Goal: Transaction & Acquisition: Purchase product/service

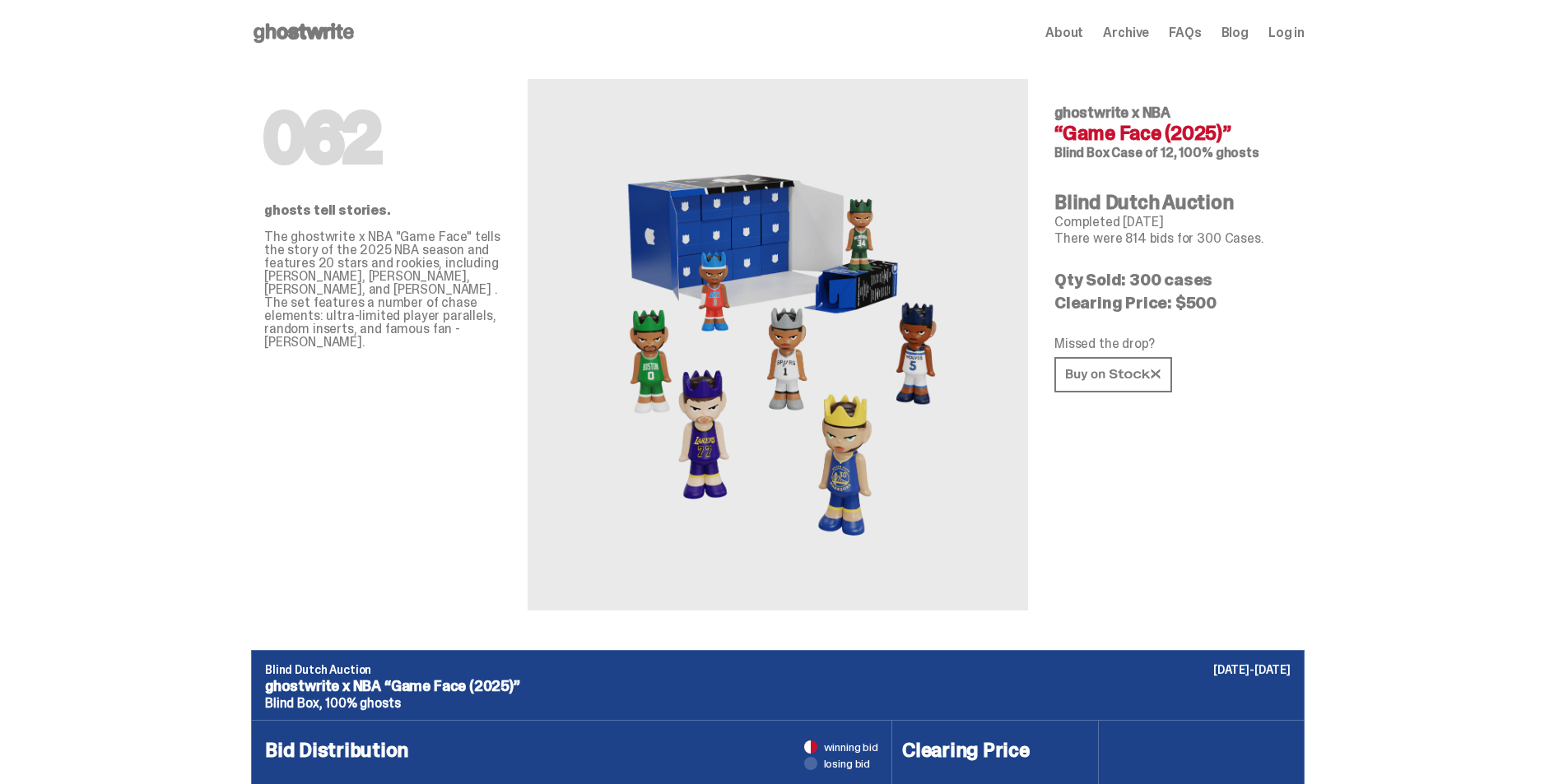
click at [331, 44] on icon at bounding box center [303, 32] width 105 height 26
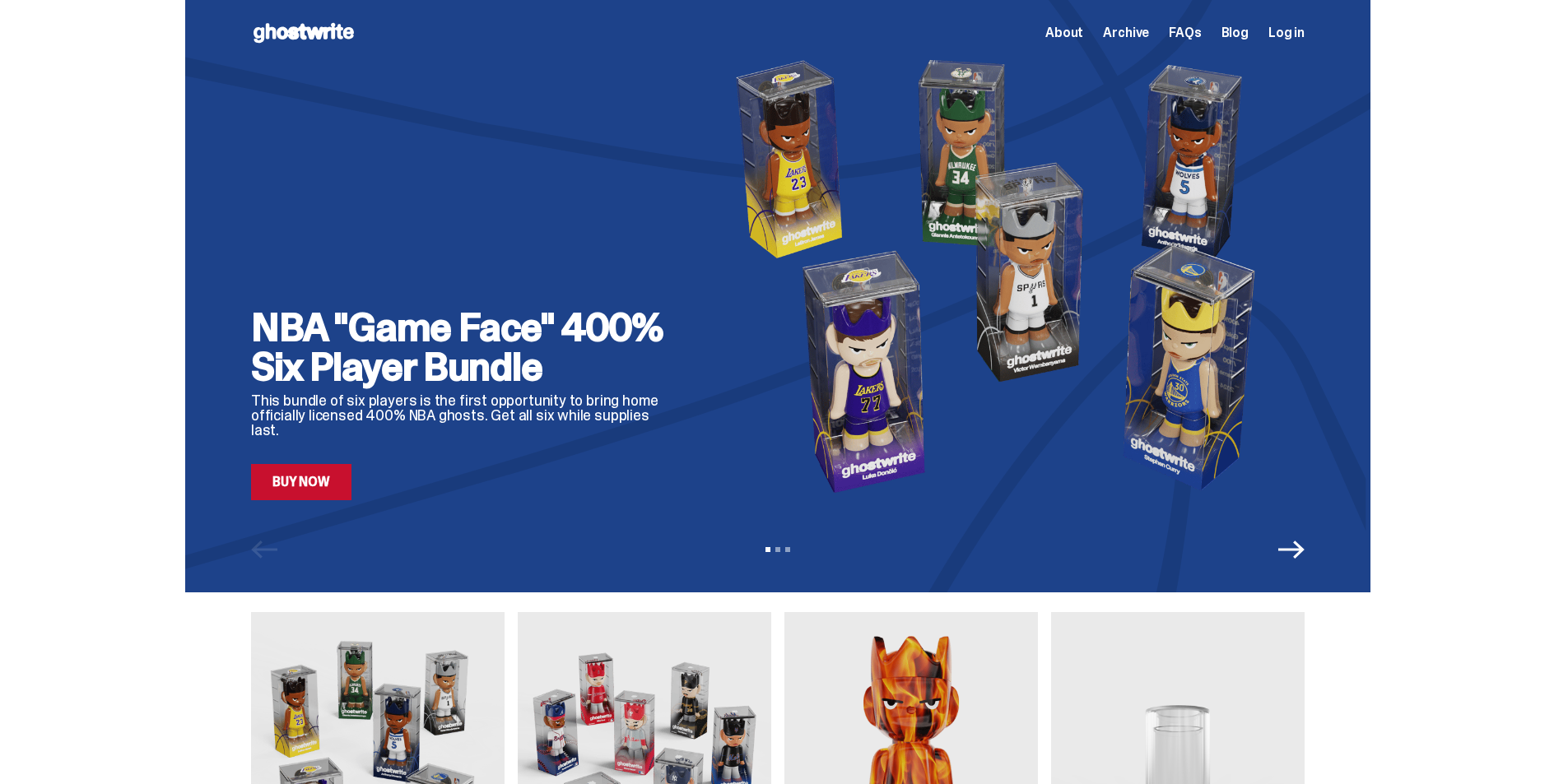
click at [828, 369] on img at bounding box center [1005, 275] width 599 height 449
click at [833, 347] on img at bounding box center [1005, 275] width 599 height 449
click at [350, 482] on link "Buy Now" at bounding box center [301, 482] width 100 height 37
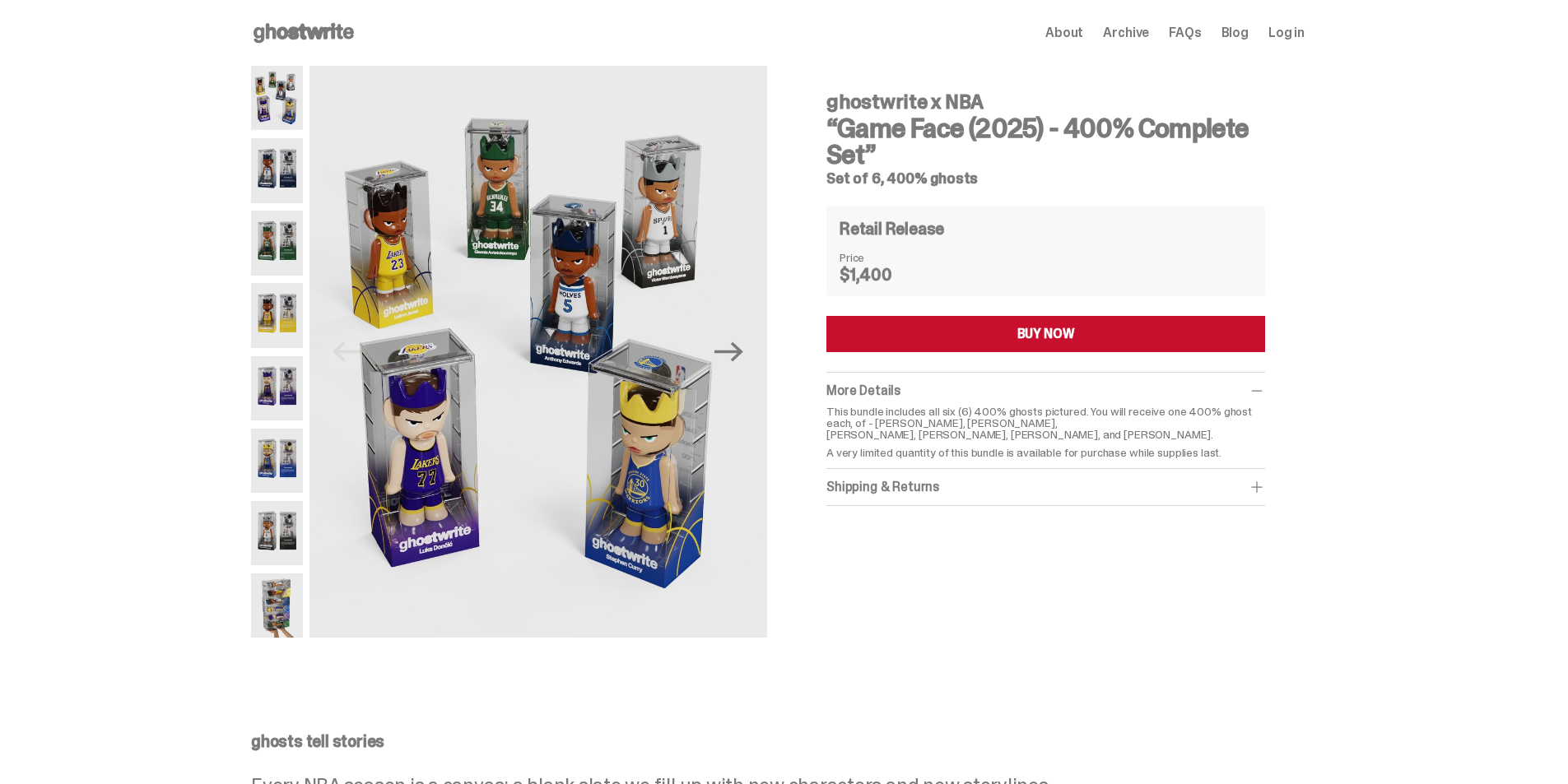
click at [298, 159] on img at bounding box center [276, 171] width 52 height 65
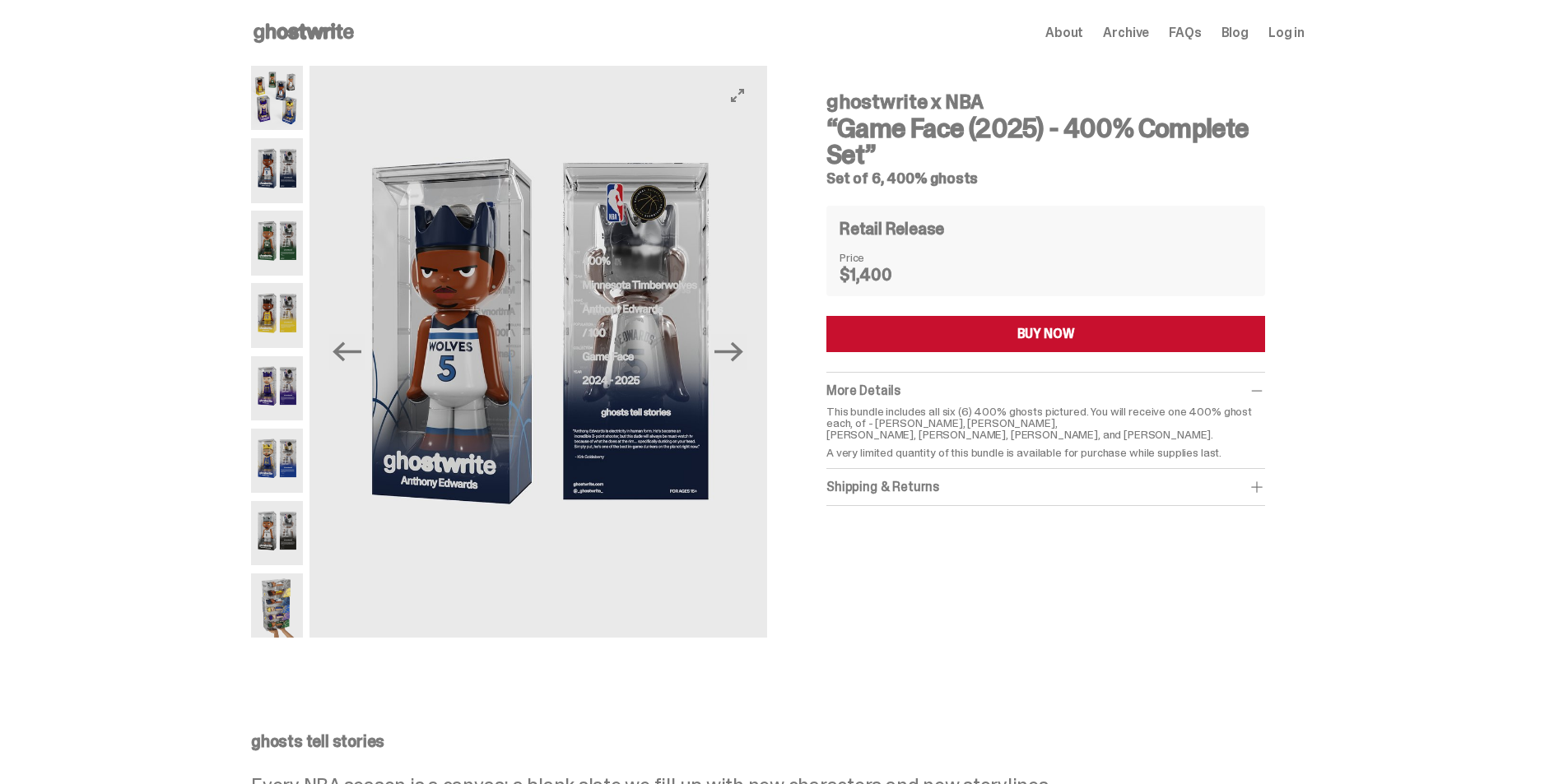
click at [667, 200] on img at bounding box center [538, 351] width 458 height 572
click at [285, 242] on img at bounding box center [276, 243] width 52 height 65
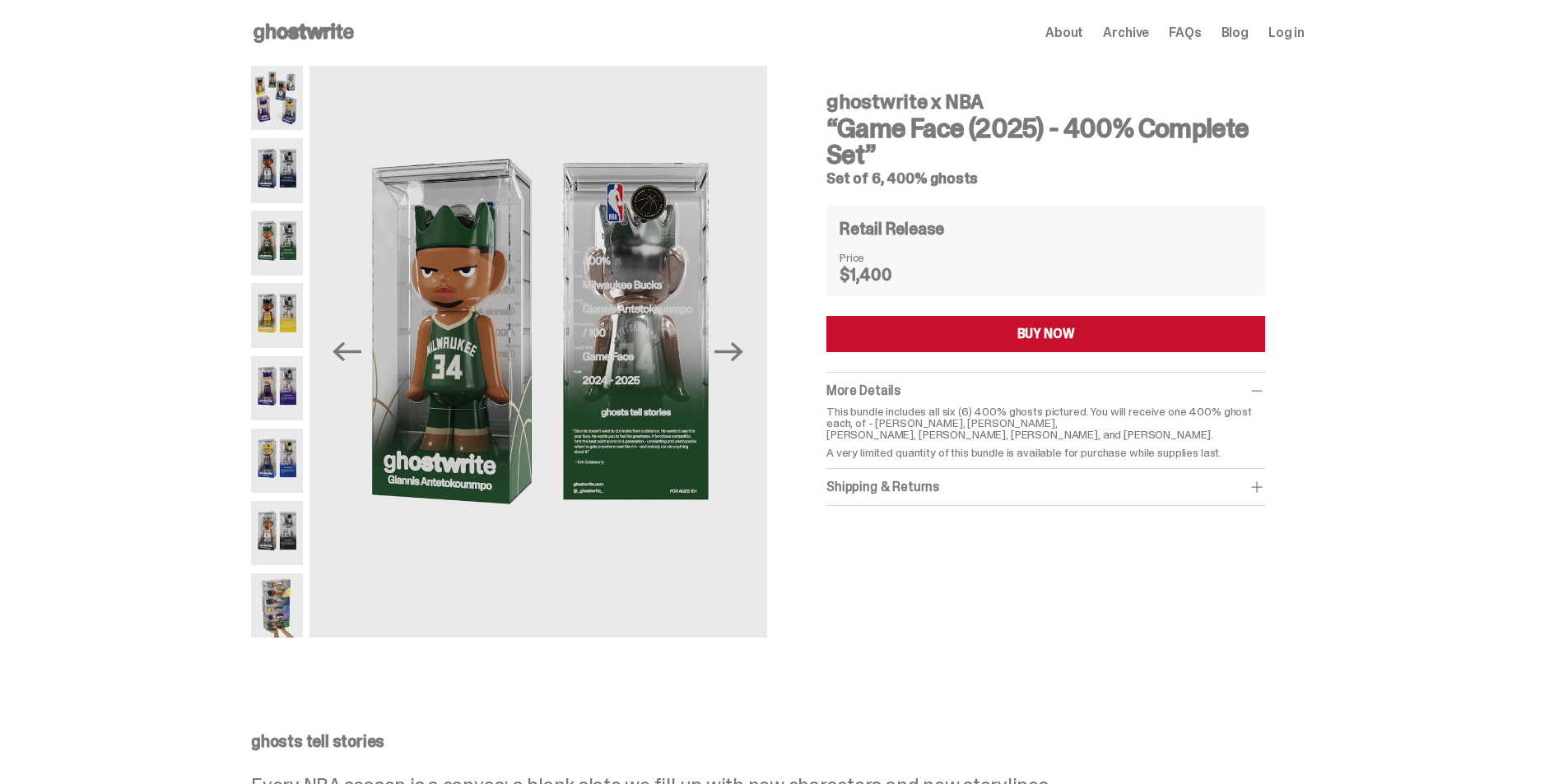
click at [274, 169] on img at bounding box center [276, 171] width 52 height 65
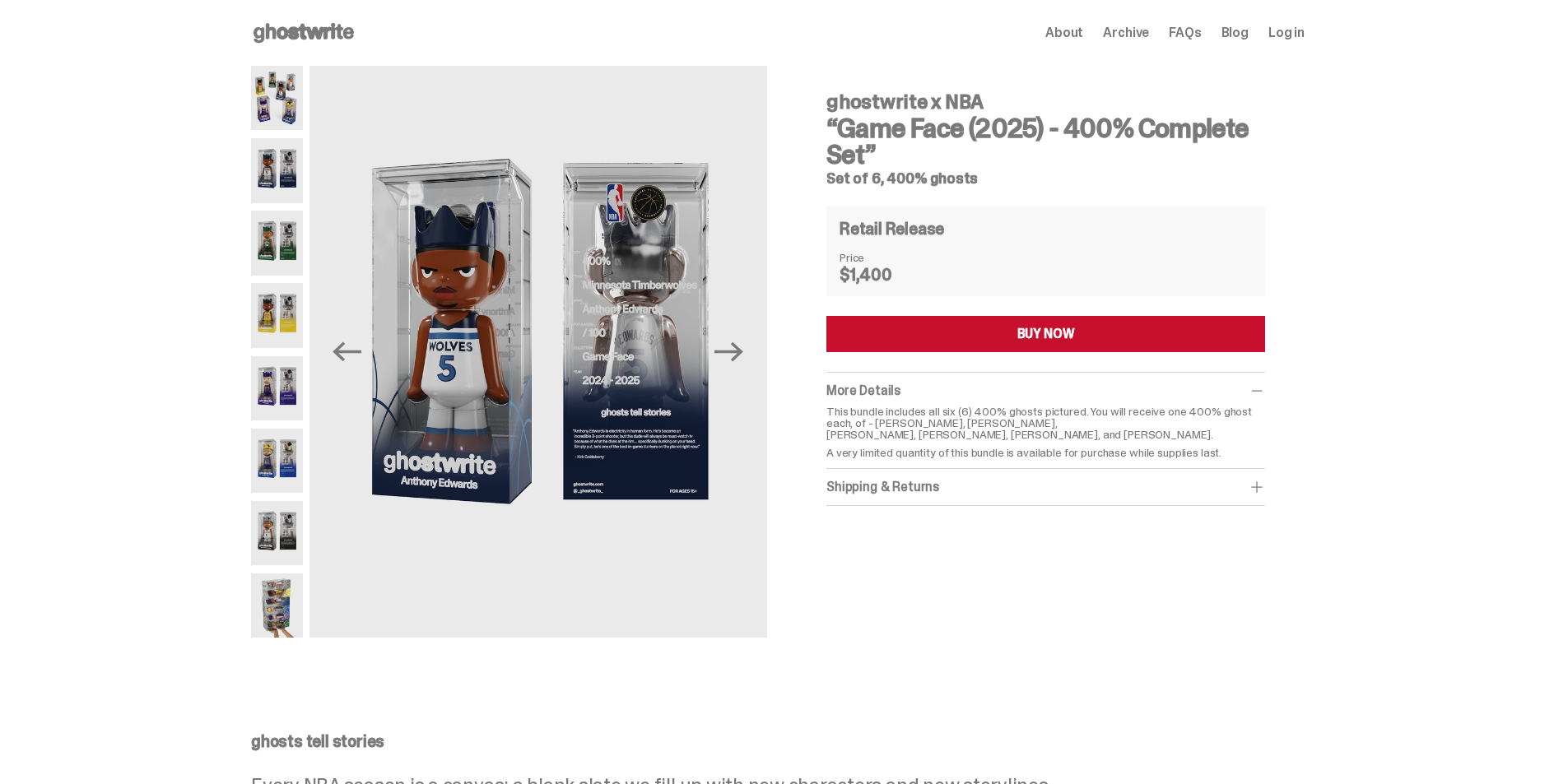
click at [282, 319] on img at bounding box center [276, 315] width 52 height 65
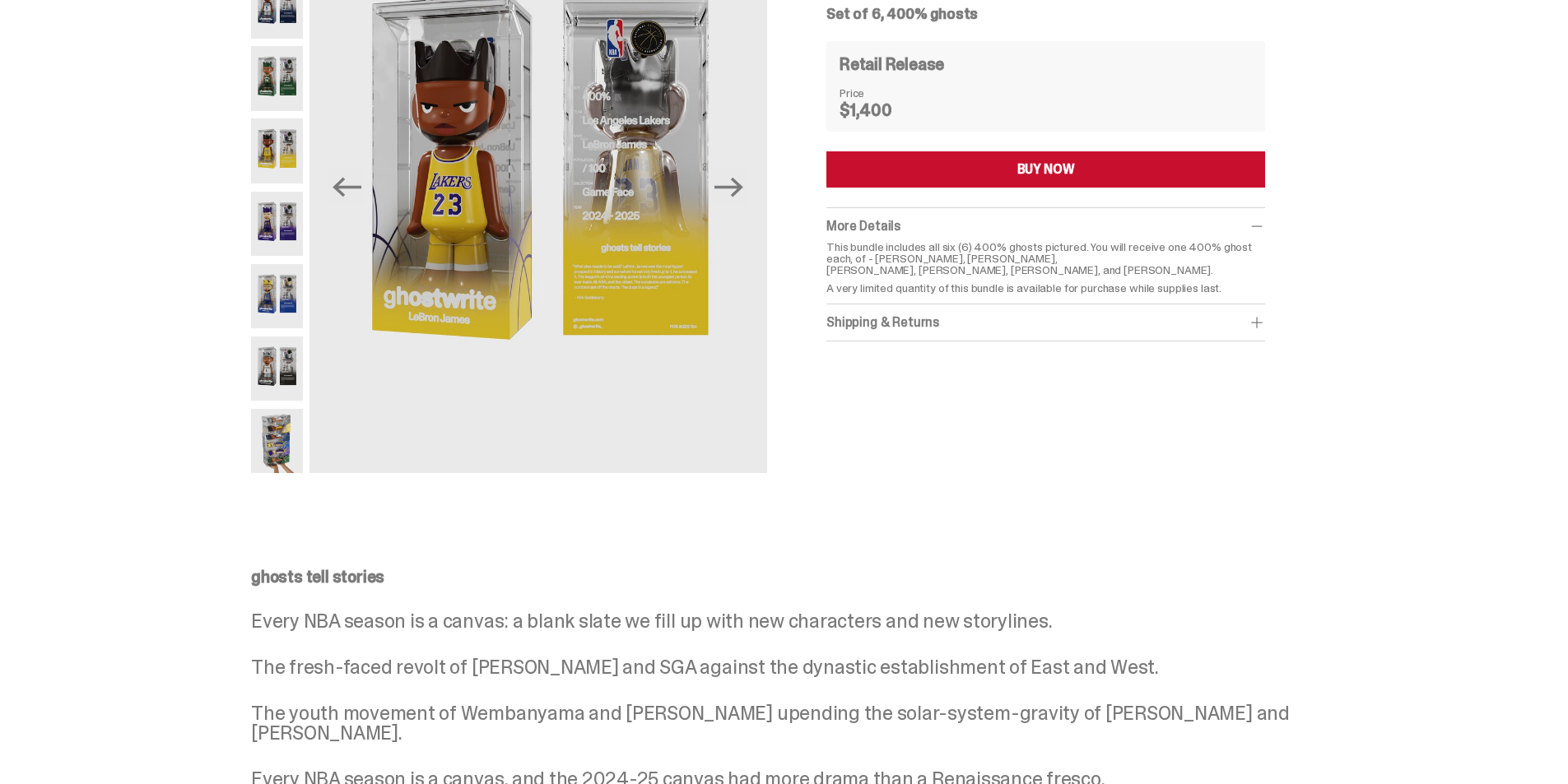
scroll to position [82, 0]
